Goal: Go to known website: Access a specific website the user already knows

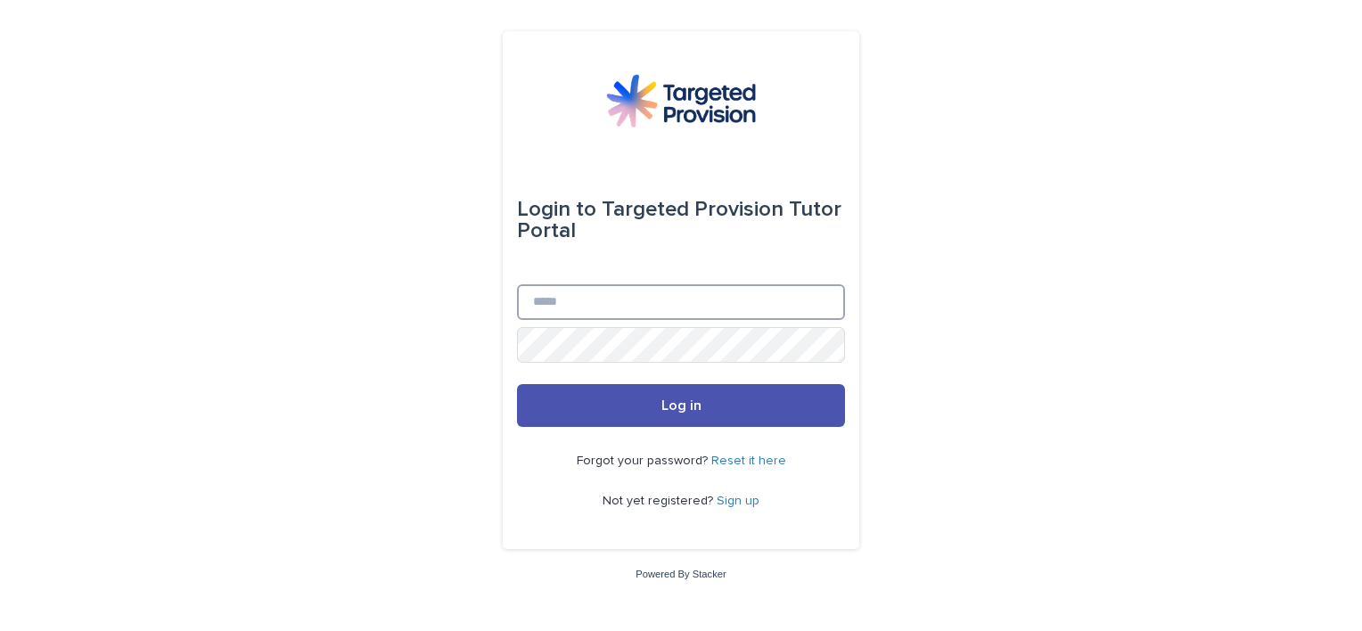
click at [548, 295] on input "Email" at bounding box center [681, 302] width 328 height 36
type input "**********"
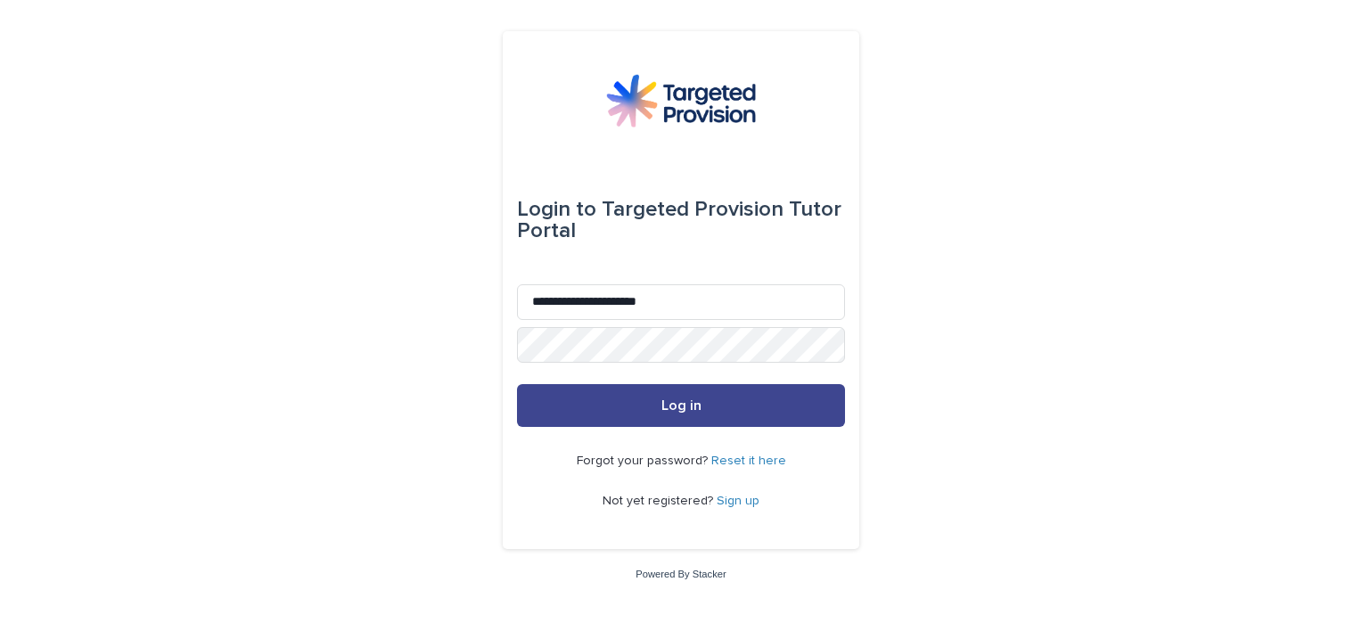
click at [659, 400] on button "Log in" at bounding box center [681, 405] width 328 height 43
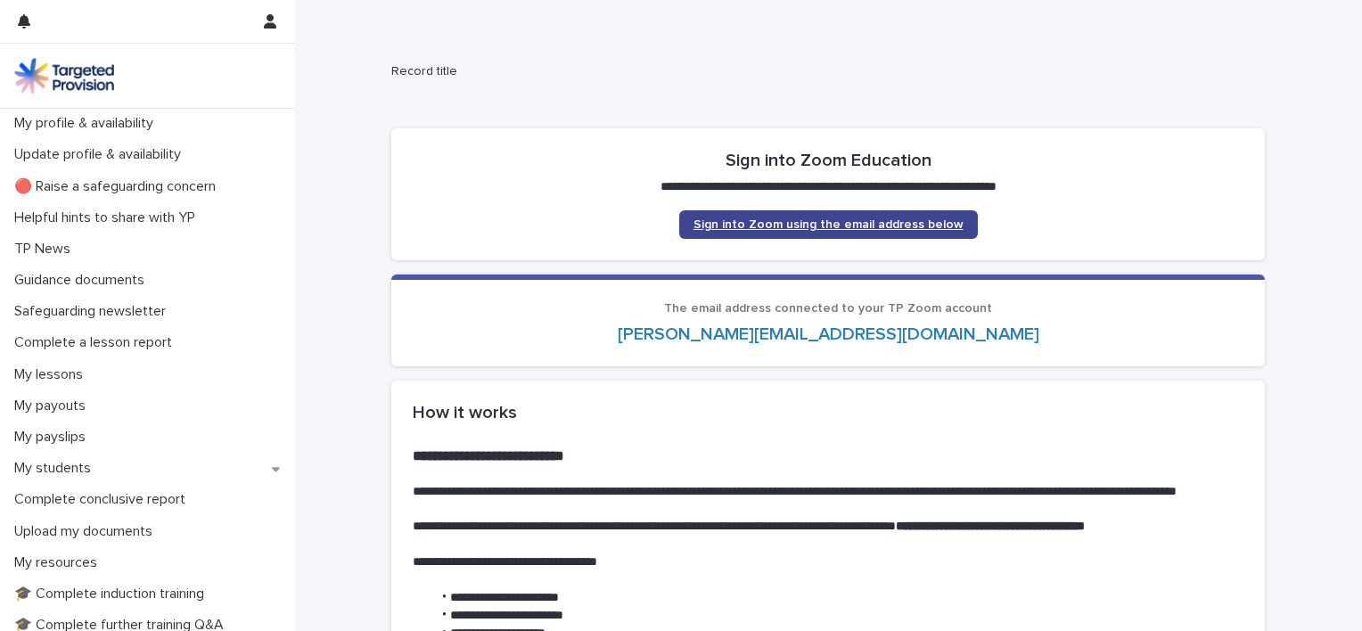
click at [884, 210] on link "Sign into Zoom using the email address below" at bounding box center [828, 224] width 299 height 29
